Goal: Task Accomplishment & Management: Use online tool/utility

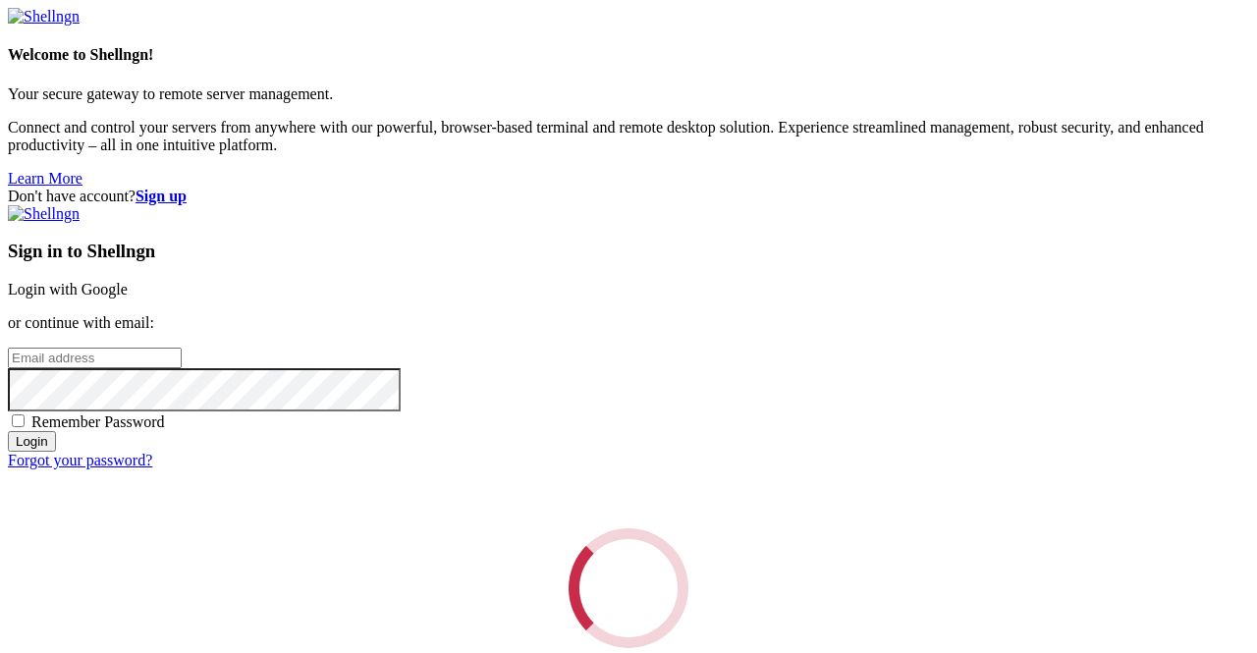
click at [844, 528] on div "Loading..." at bounding box center [628, 588] width 1241 height 120
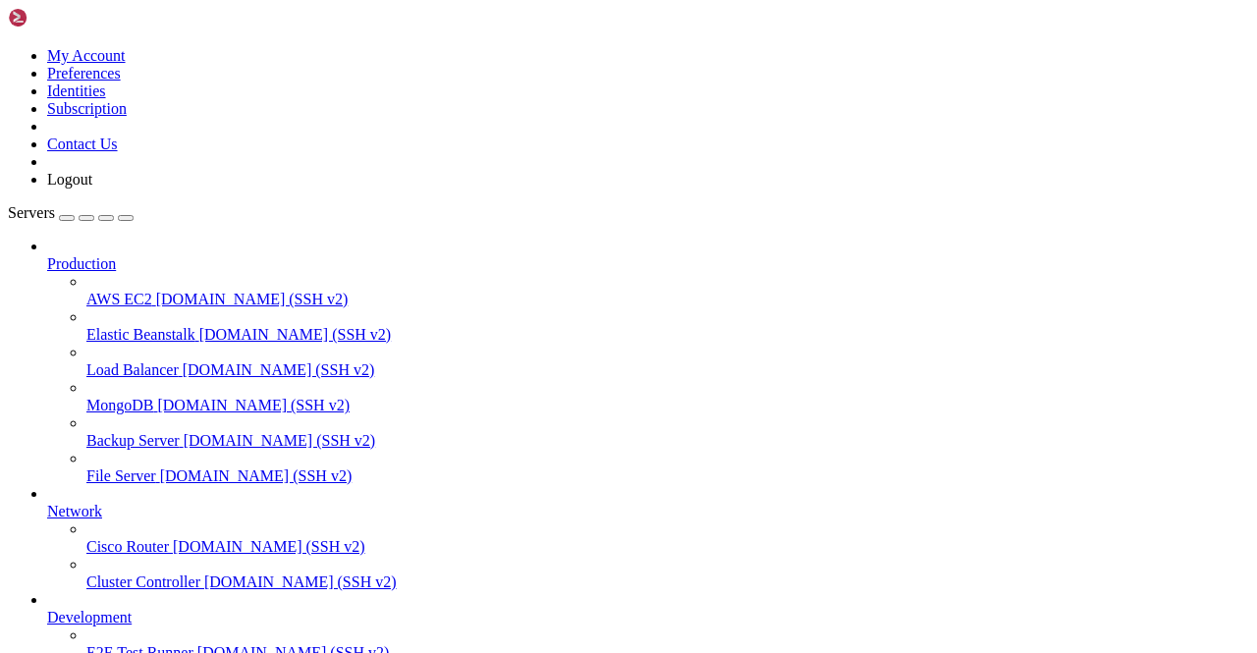
scroll to position [244, 0]
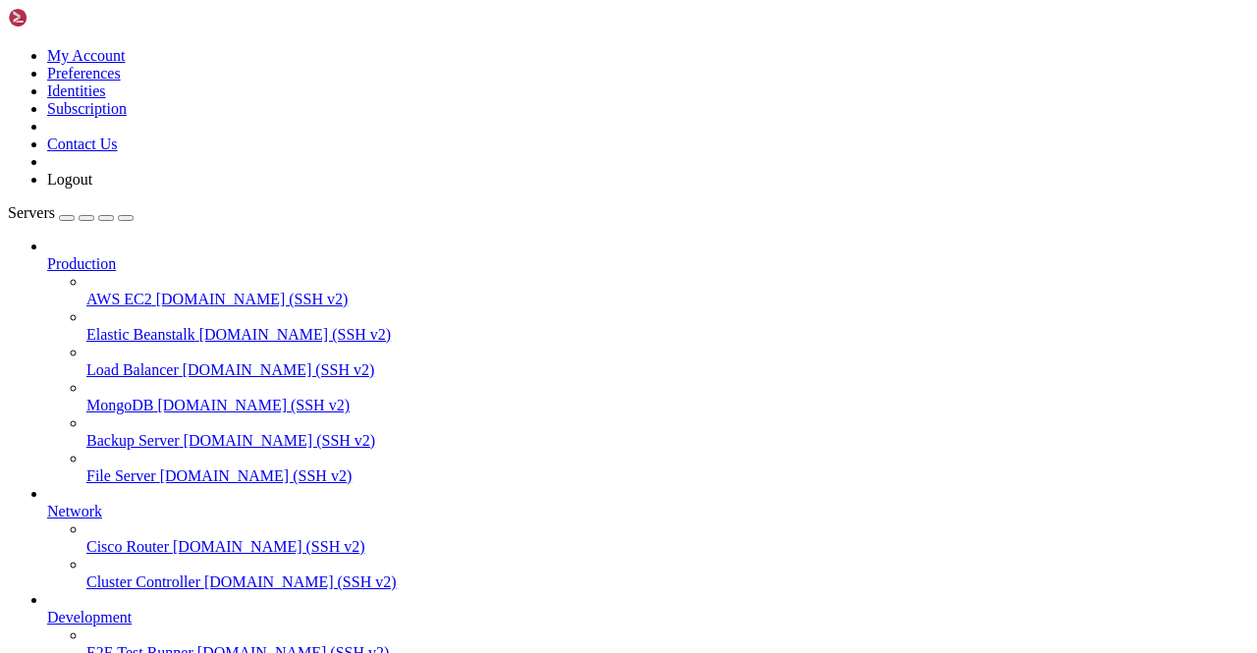
scroll to position [4611, 0]
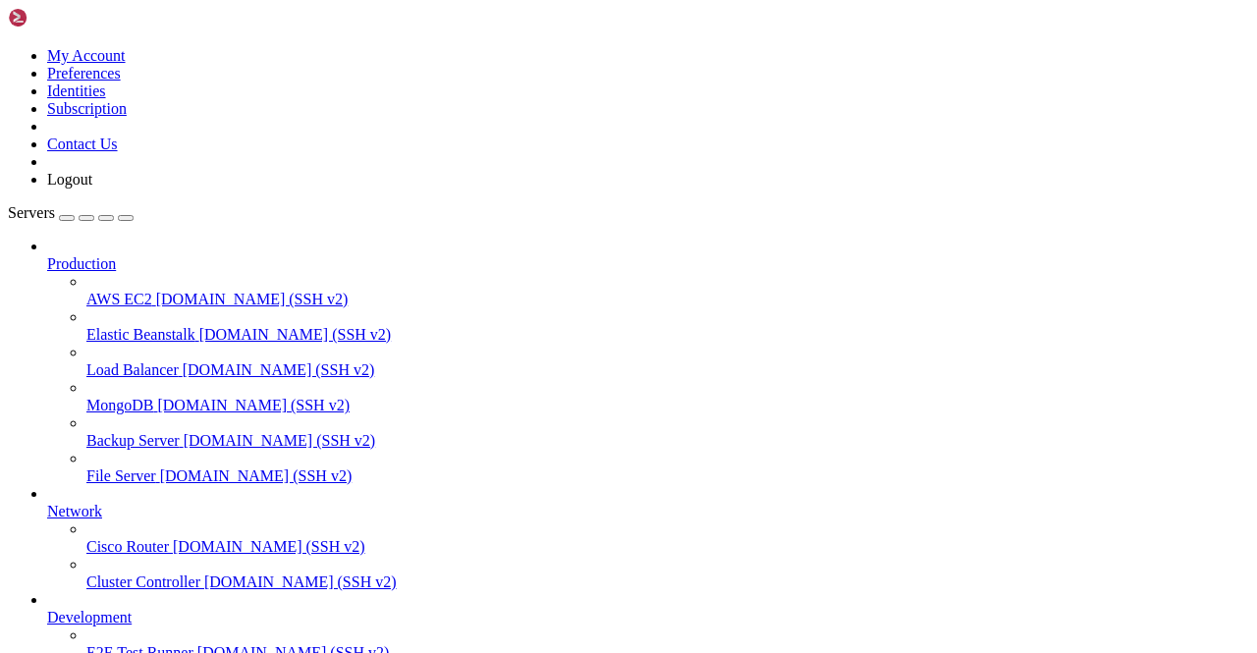
drag, startPoint x: 377, startPoint y: 1309, endPoint x: 363, endPoint y: 1306, distance: 14.1
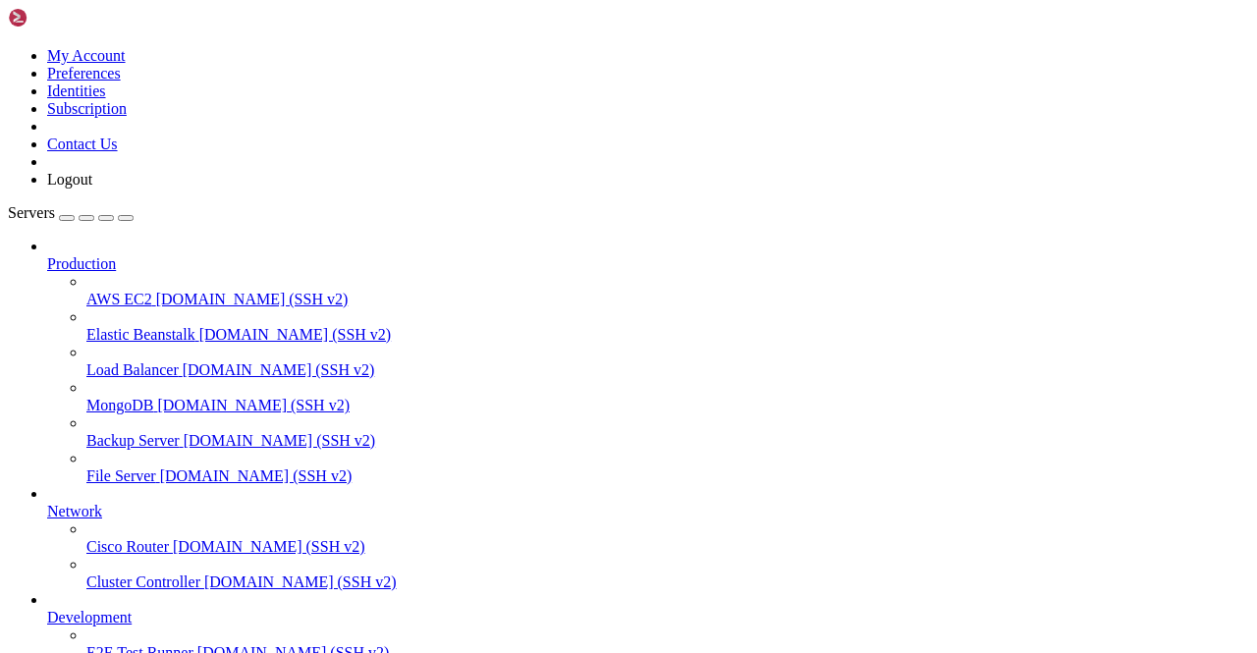
scroll to position [5676, 0]
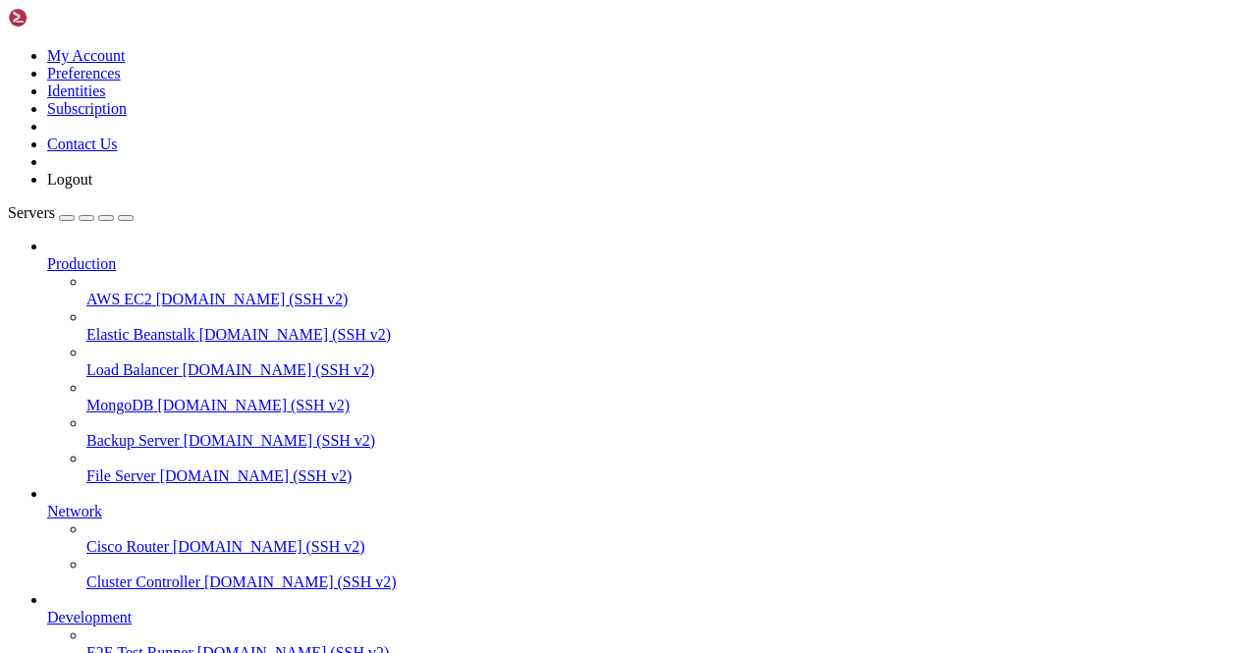
scroll to position [5786, 0]
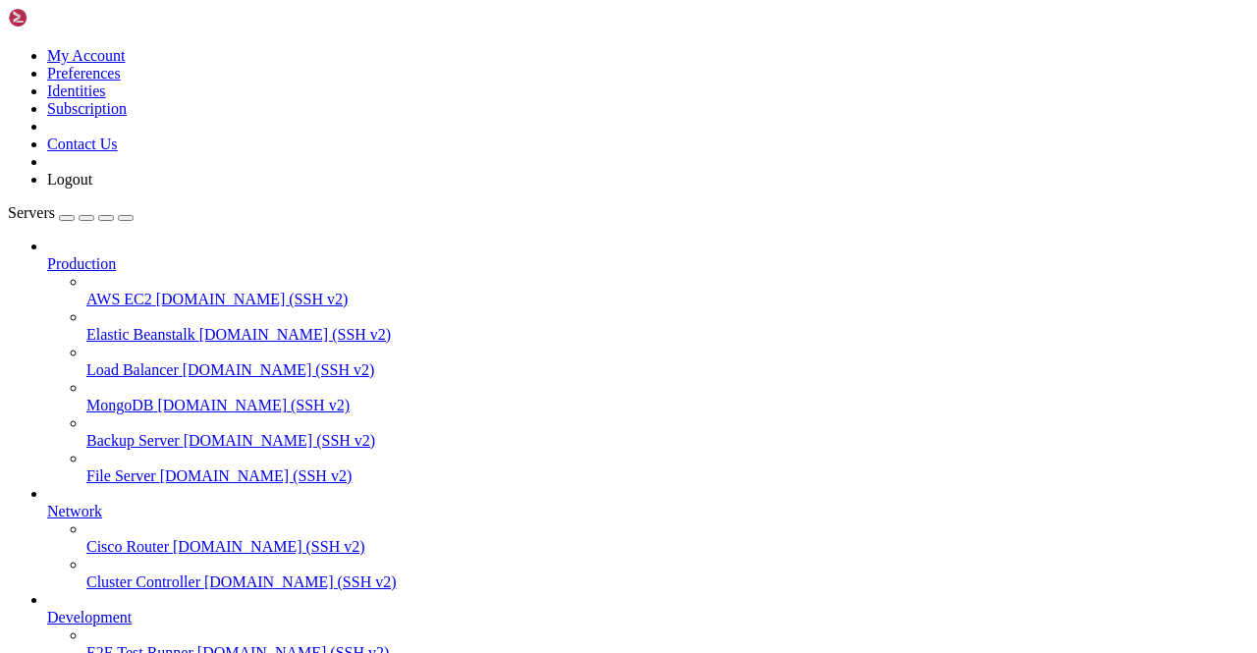
scroll to position [49106, 0]
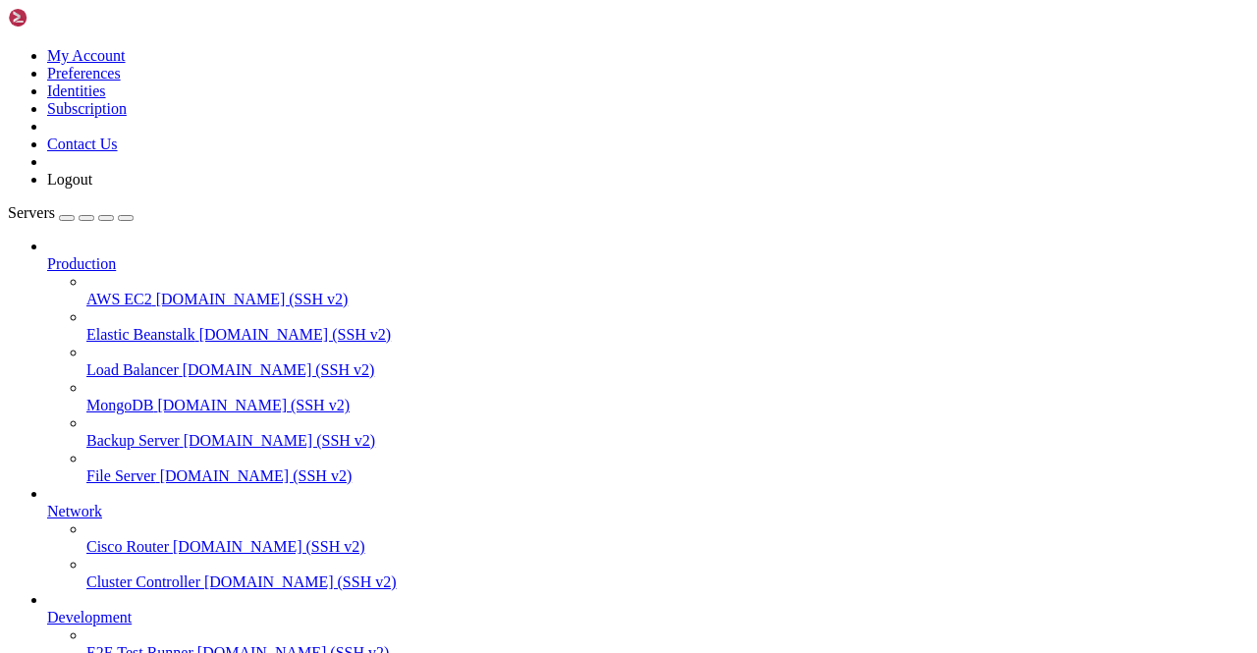
scroll to position [88970, 0]
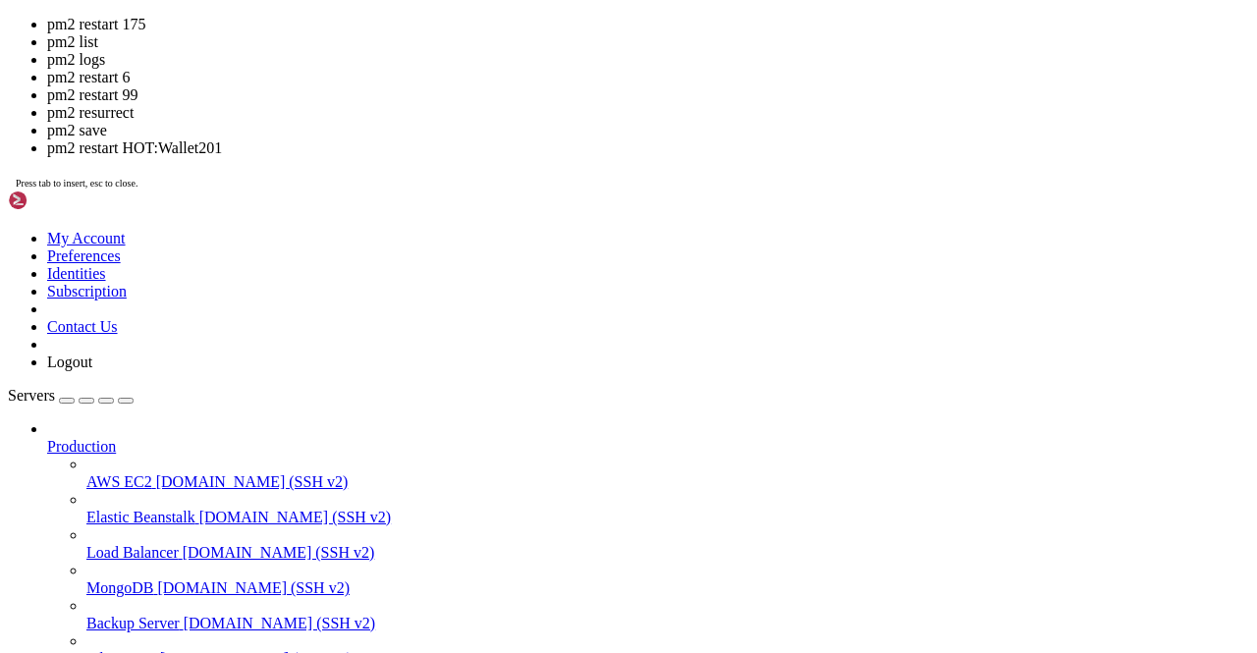
click at [497, 191] on div "pm2 restart 175 pm2 list pm2 logs pm2 restart 6 pm2 restart 99 pm2 resurrect pm…" at bounding box center [628, 103] width 1241 height 175
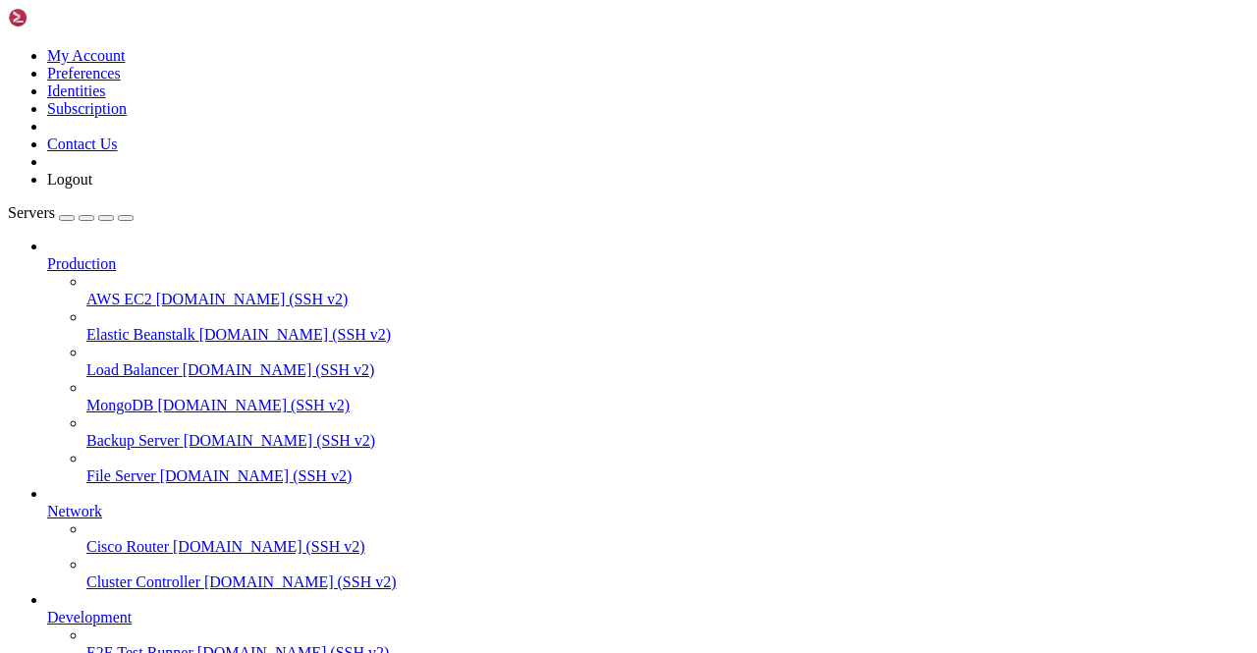
scroll to position [83830, 0]
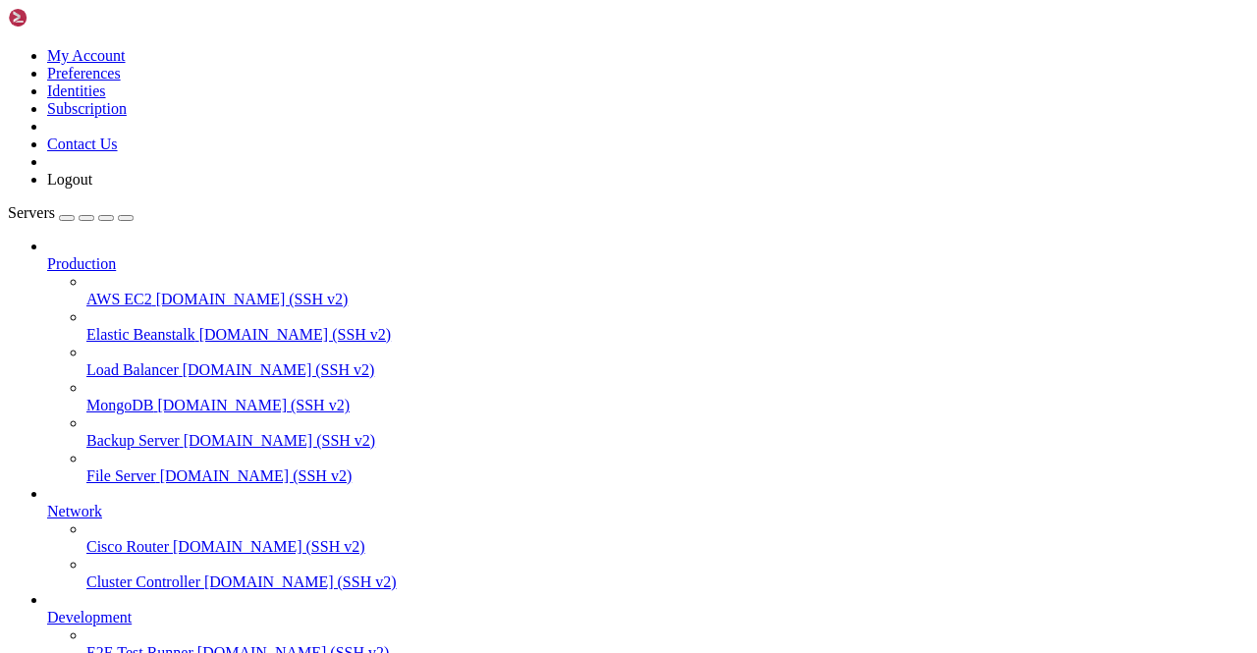
scroll to position [161121, 0]
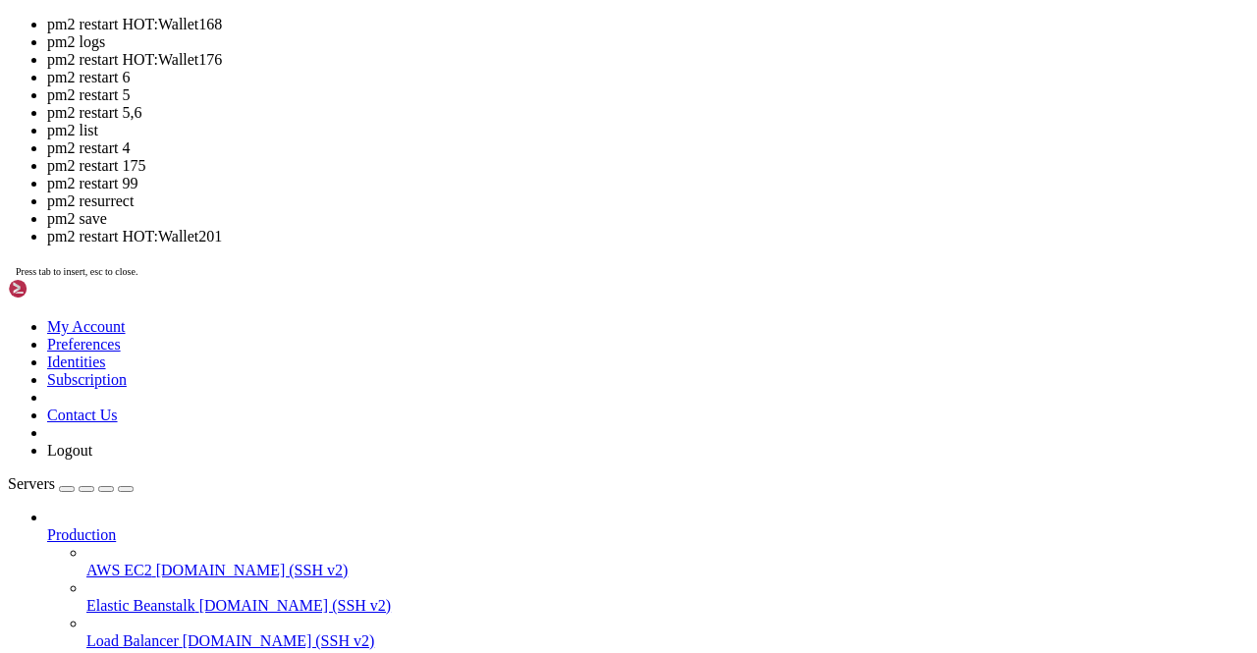
drag, startPoint x: 511, startPoint y: 447, endPoint x: 510, endPoint y: 433, distance: 13.8
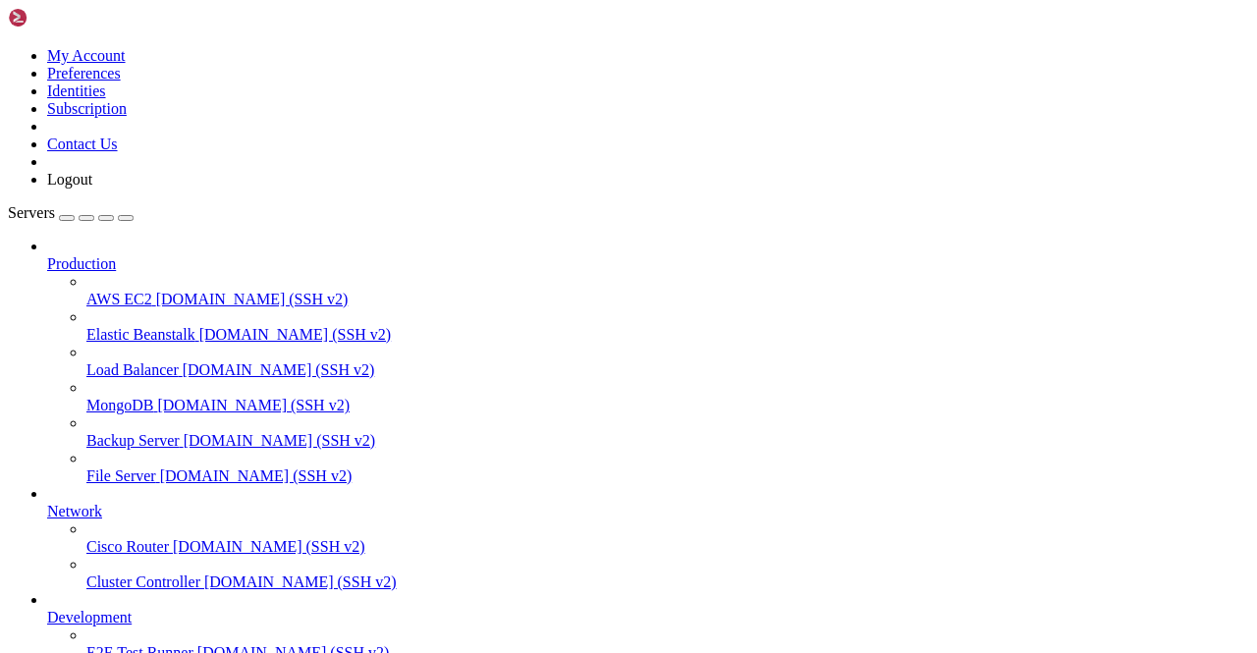
drag, startPoint x: 225, startPoint y: 1450, endPoint x: 198, endPoint y: 1462, distance: 29.0
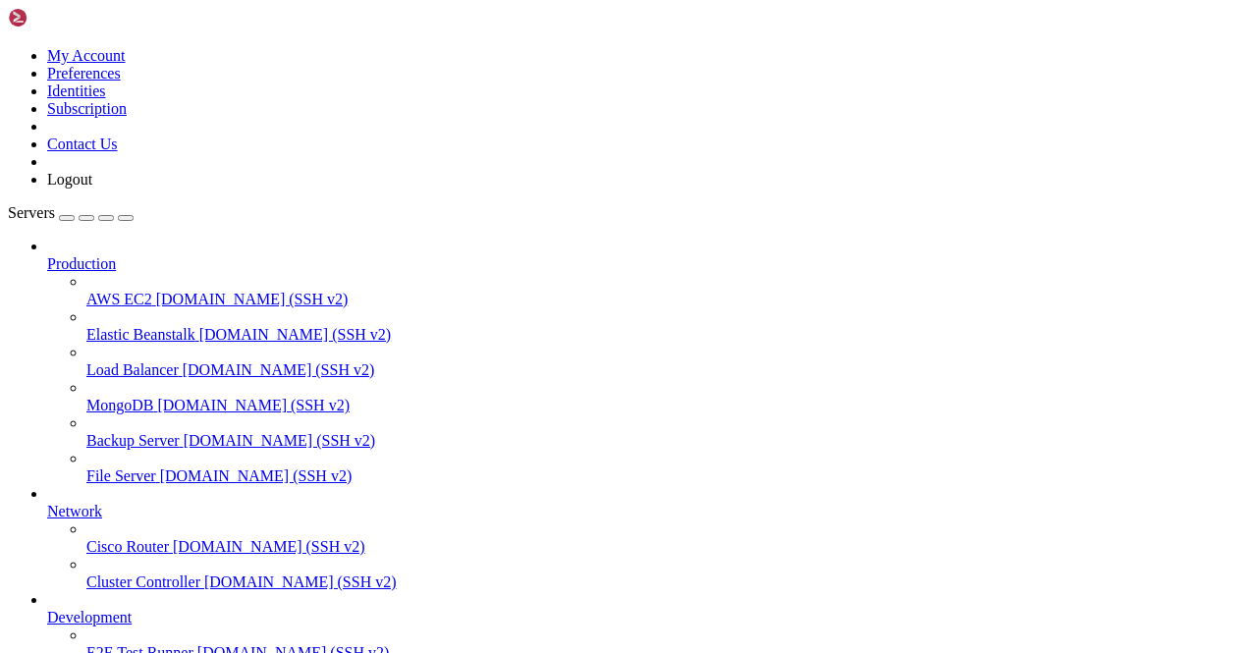
scroll to position [197915, 0]
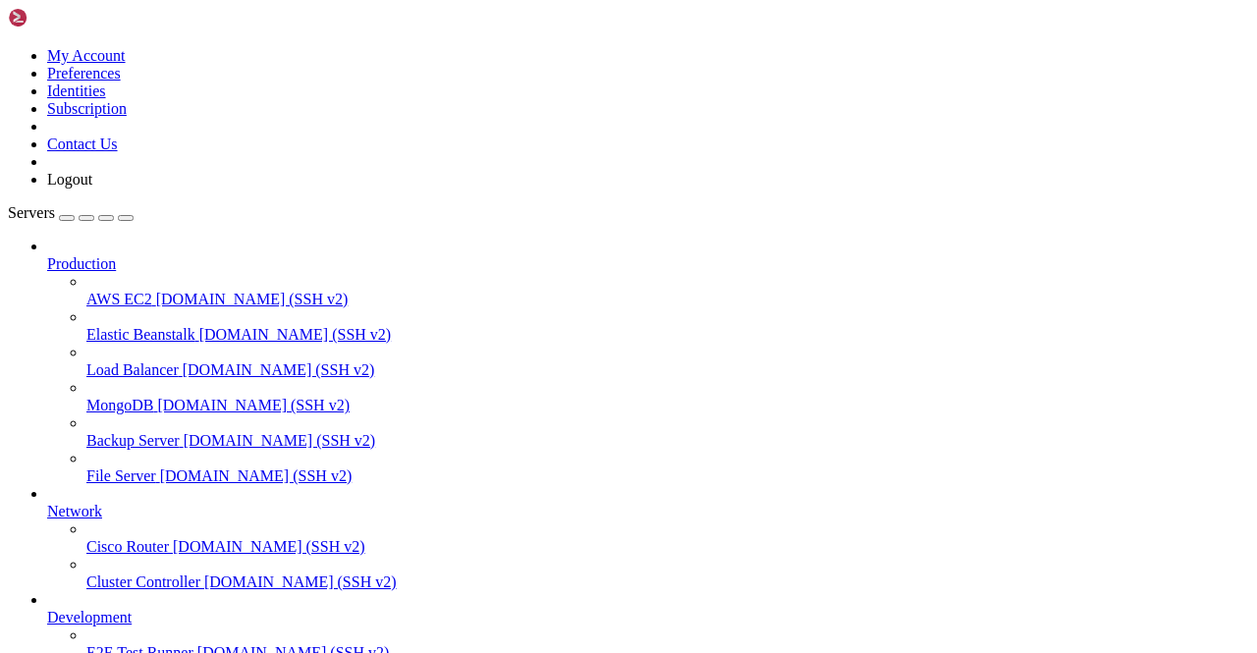
drag, startPoint x: 399, startPoint y: 14, endPoint x: 408, endPoint y: 19, distance: 11.0
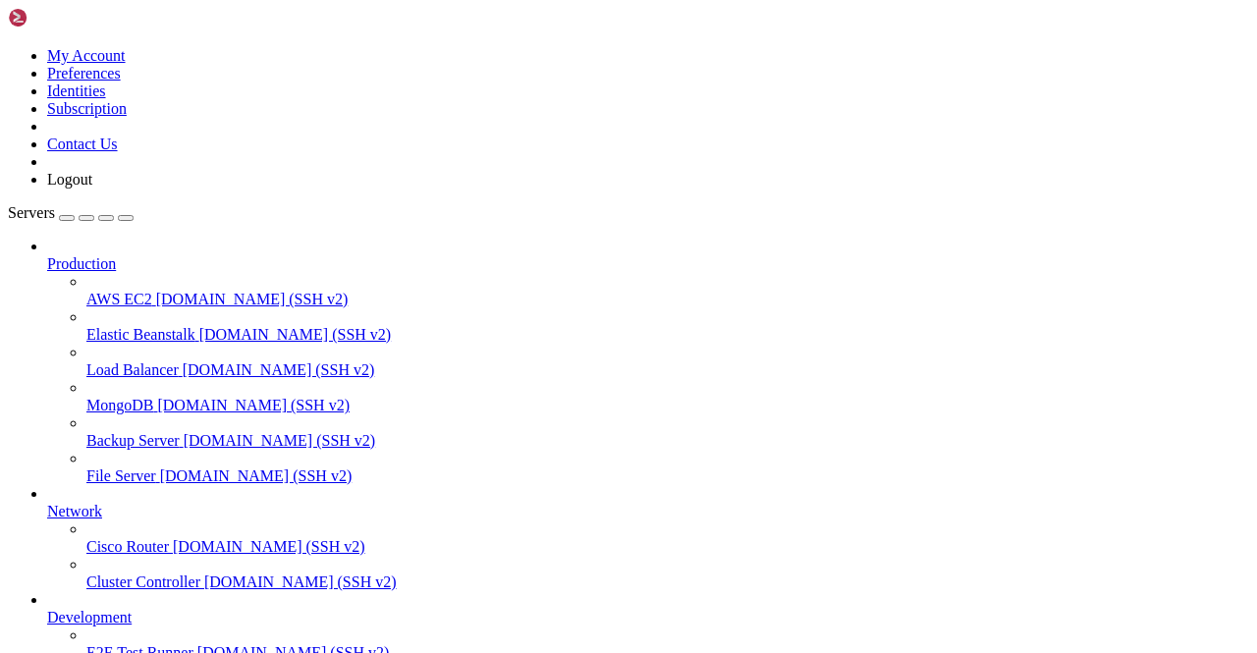
scroll to position [78475, 0]
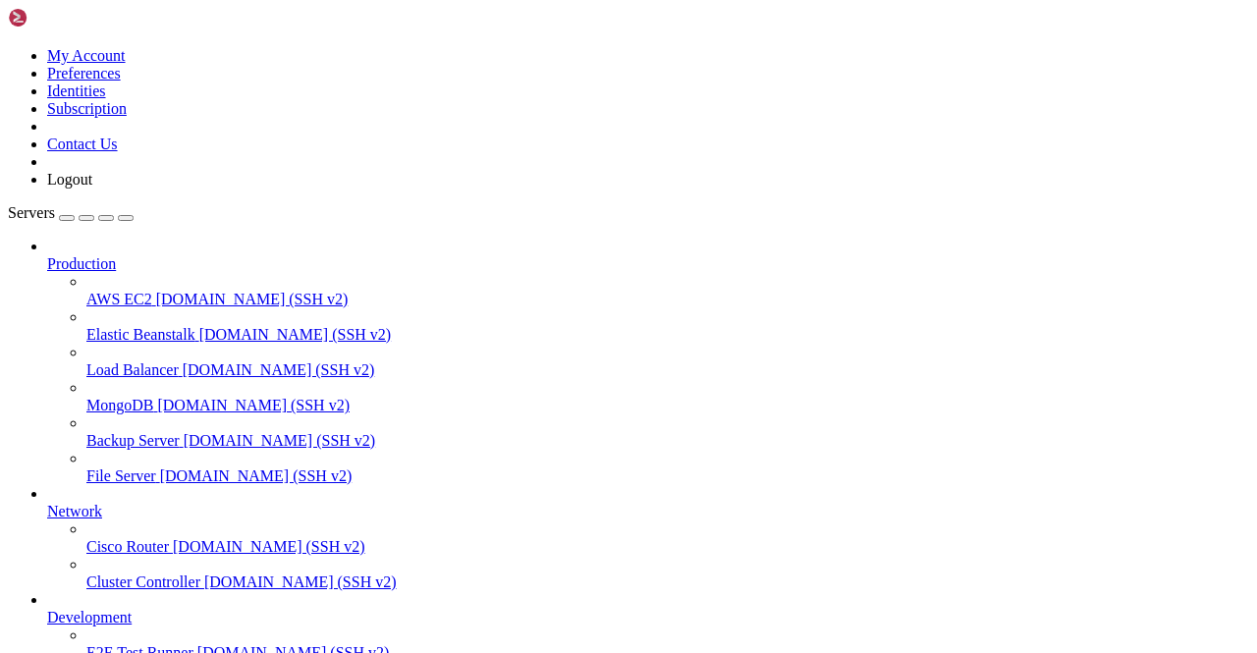
scroll to position [158528, 0]
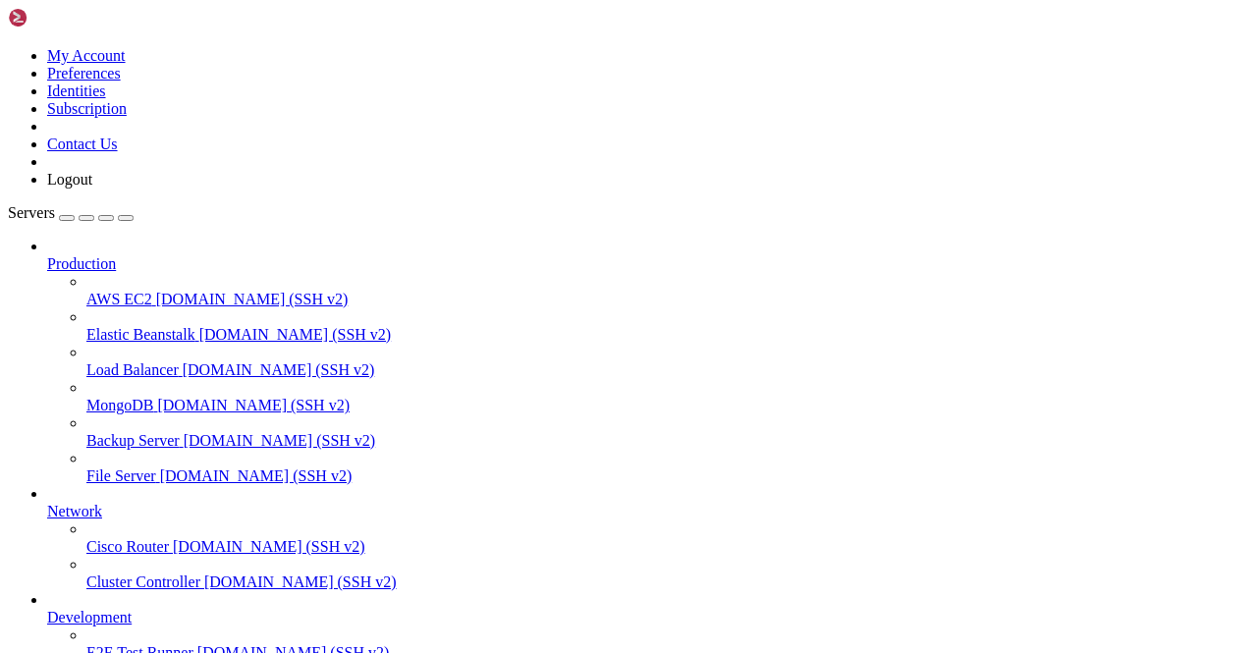
scroll to position [201303, 0]
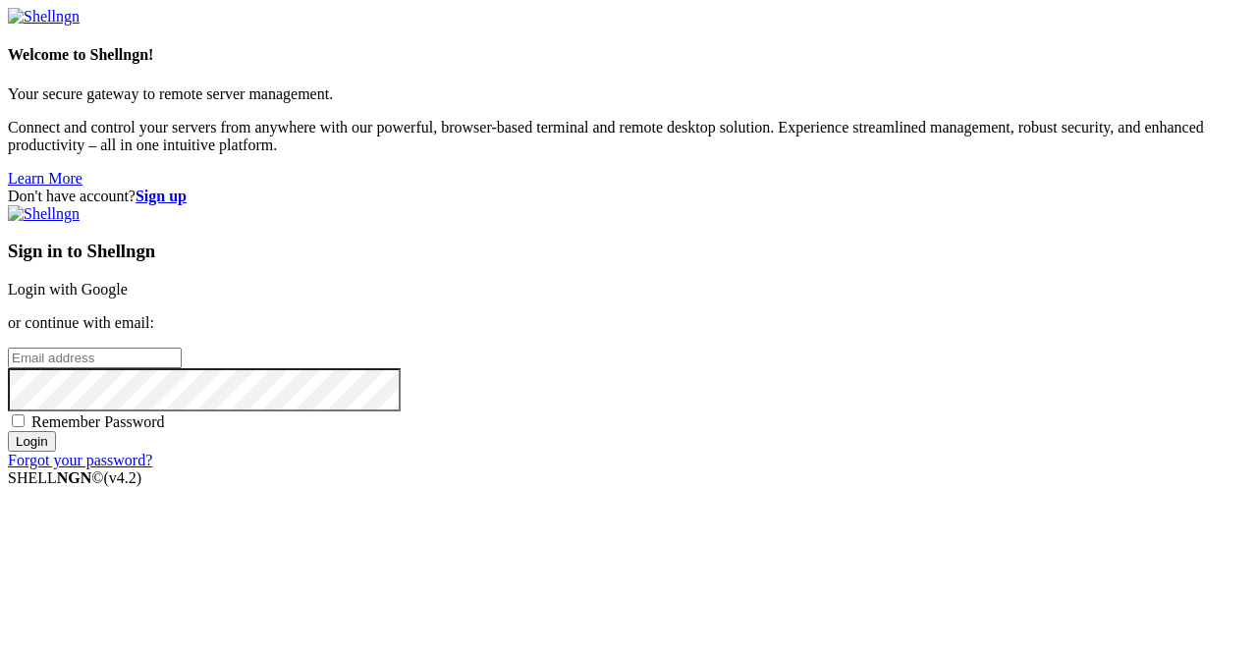
click at [128, 281] on link "Login with Google" at bounding box center [68, 289] width 120 height 17
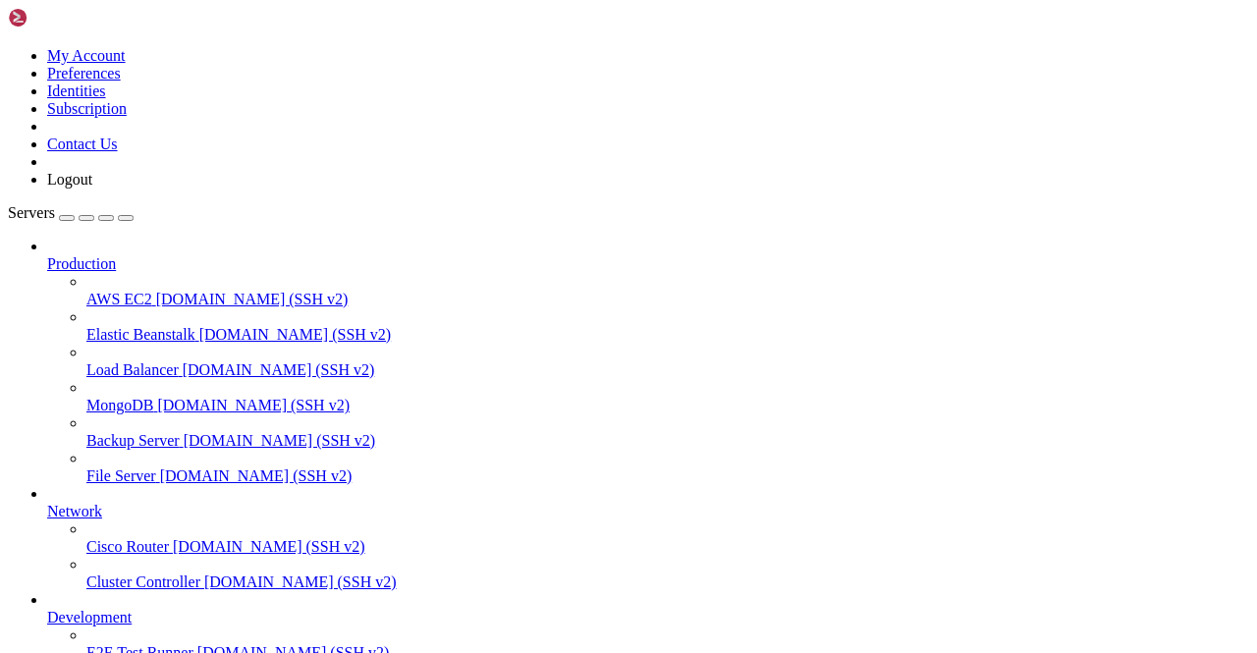
scroll to position [244, 0]
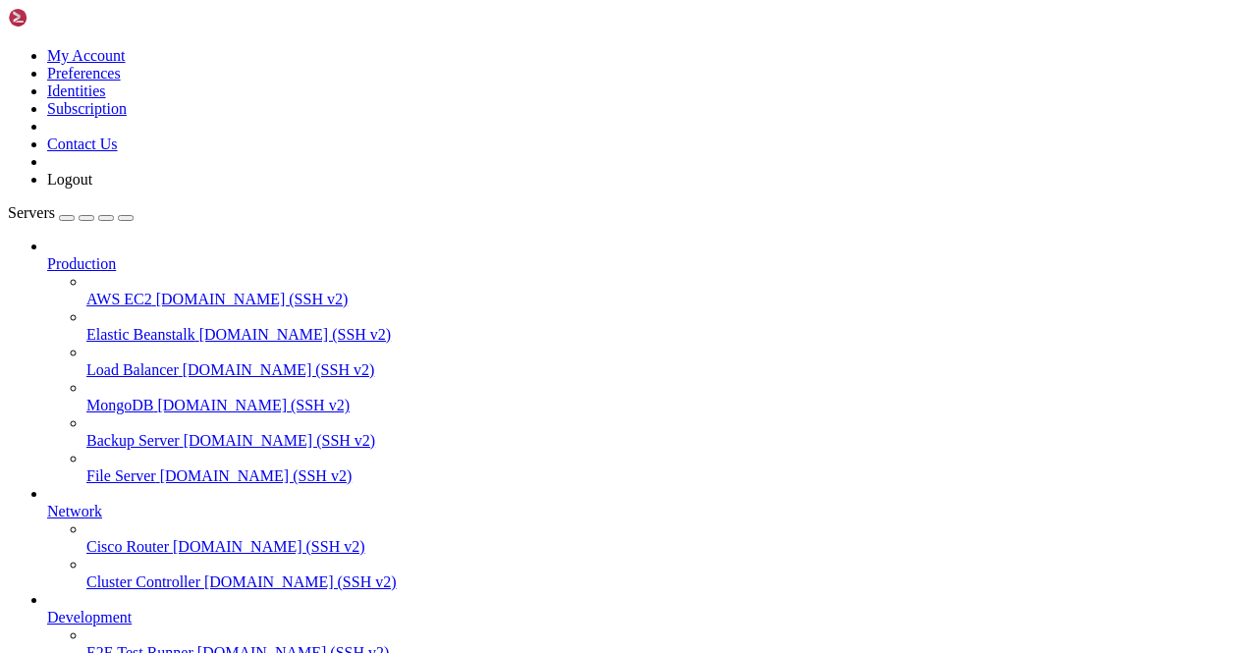
scroll to position [1343, 0]
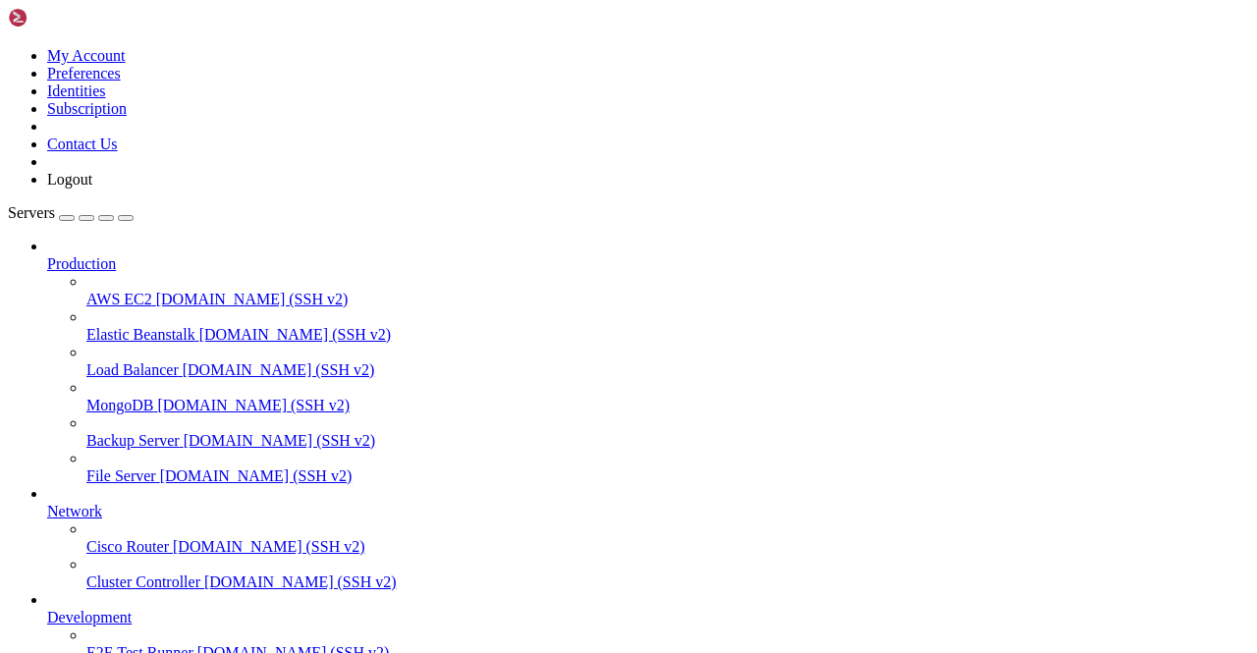
scroll to position [0, 0]
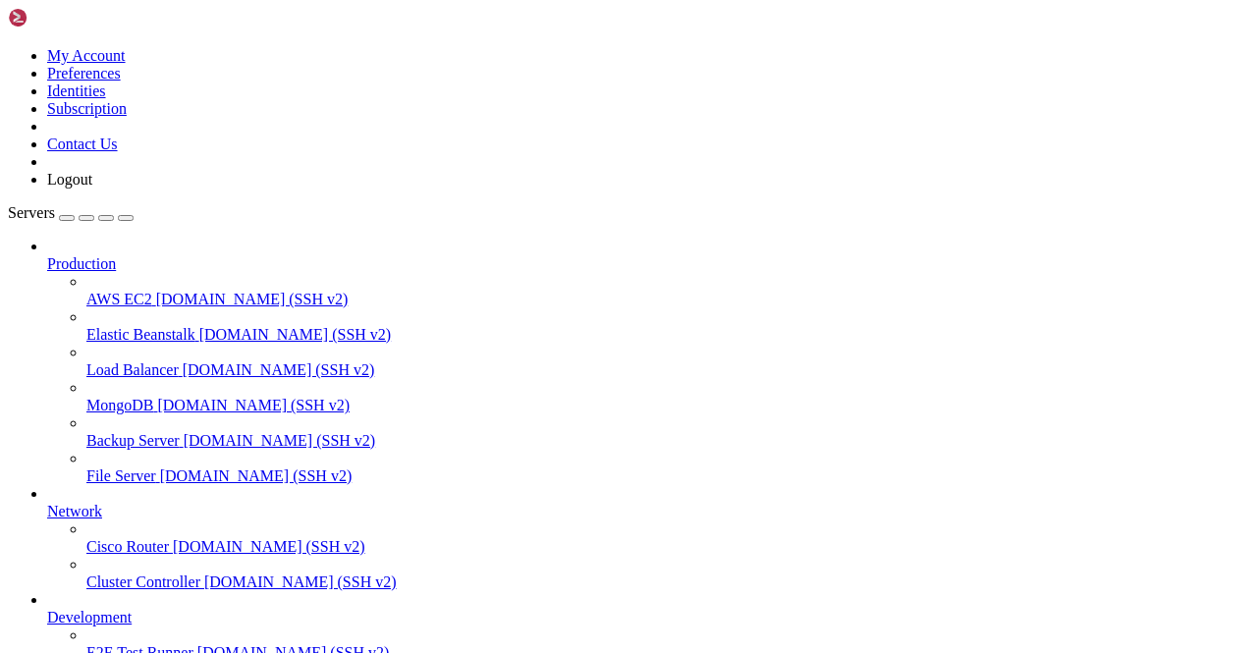
drag, startPoint x: 493, startPoint y: 505, endPoint x: 216, endPoint y: 577, distance: 286.3
click at [216, 577] on div "My Account Preferences Identities Subscription Contact Us Logout Servers Produc…" at bounding box center [628, 457] width 1241 height 899
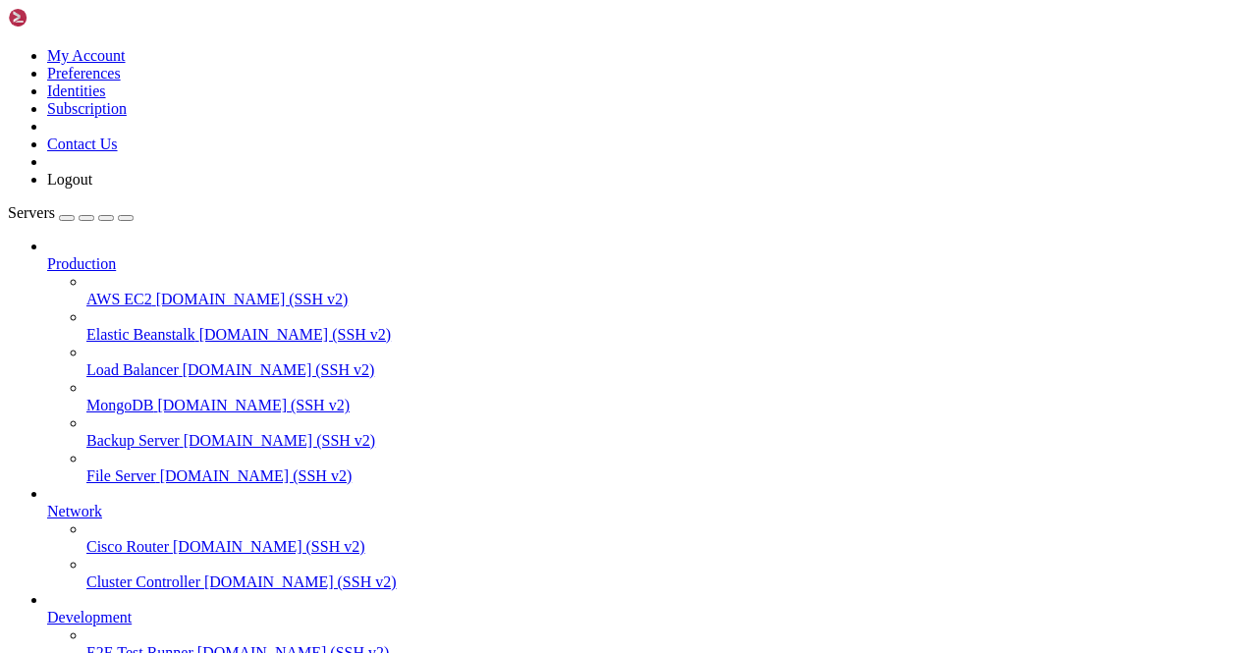
scroll to position [1925, 0]
